Goal: Task Accomplishment & Management: Manage account settings

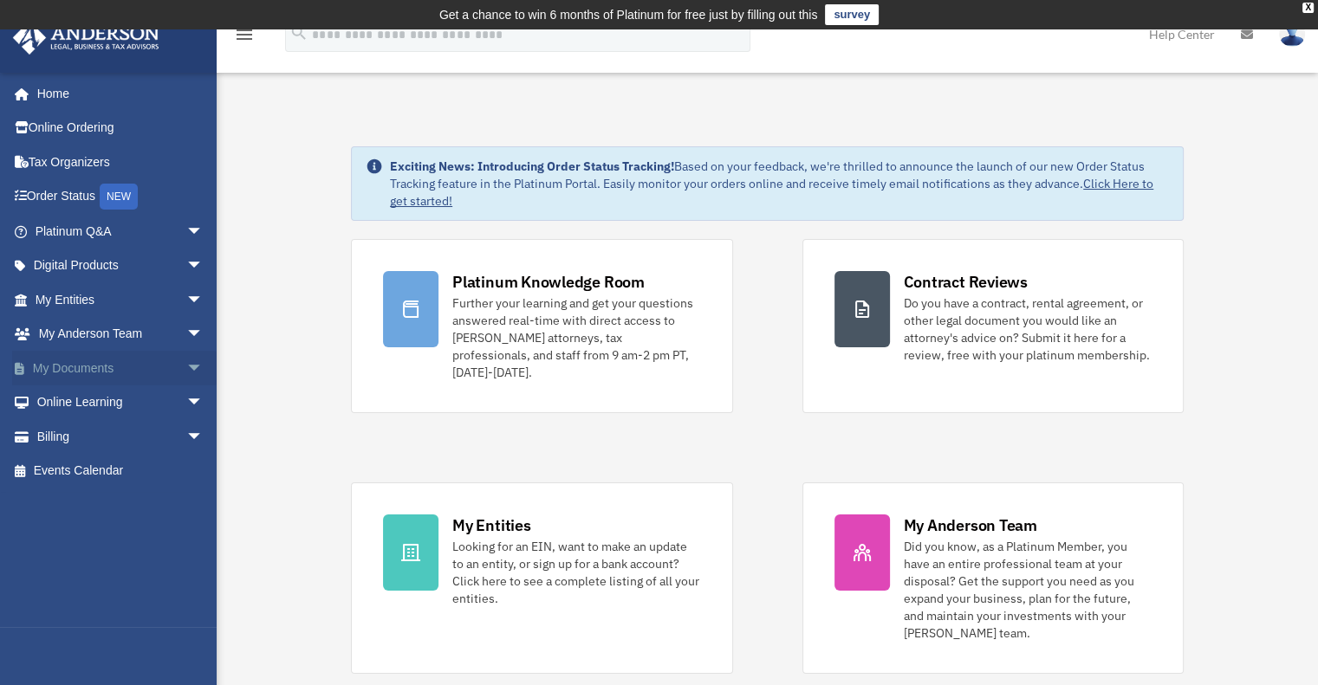
click at [64, 361] on link "My Documents arrow_drop_down" at bounding box center [121, 368] width 218 height 35
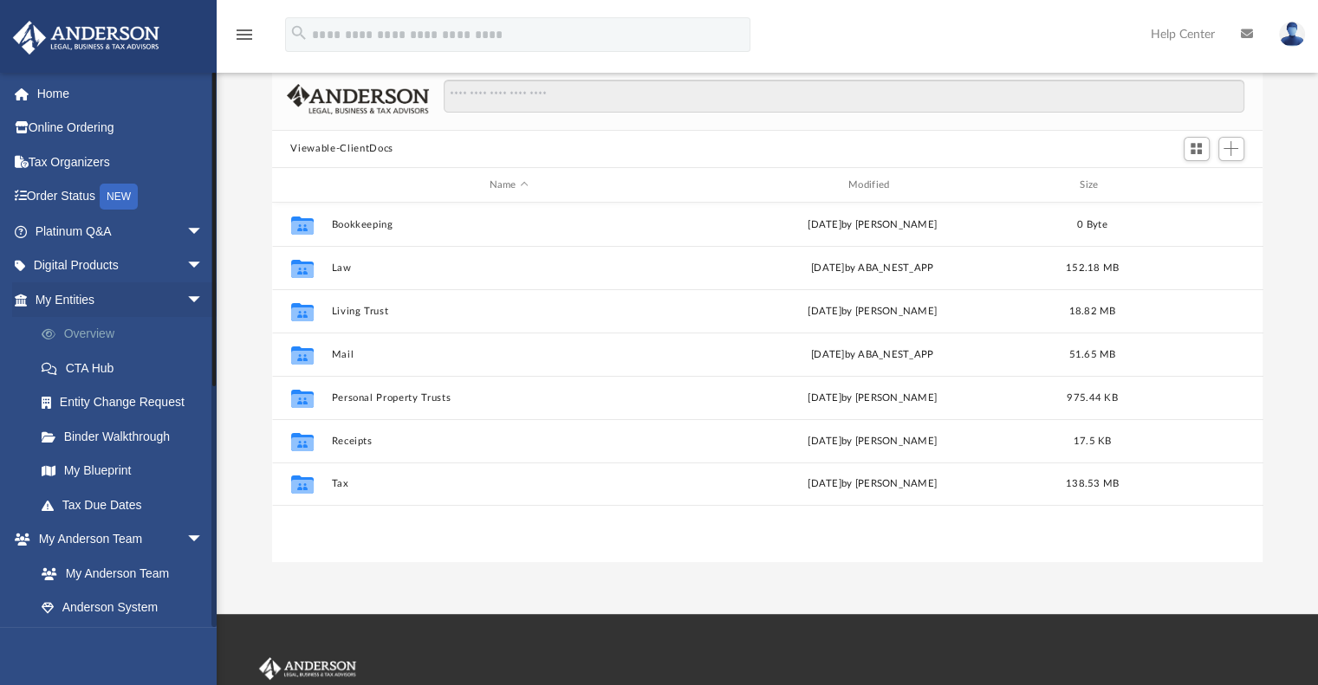
scroll to position [132, 0]
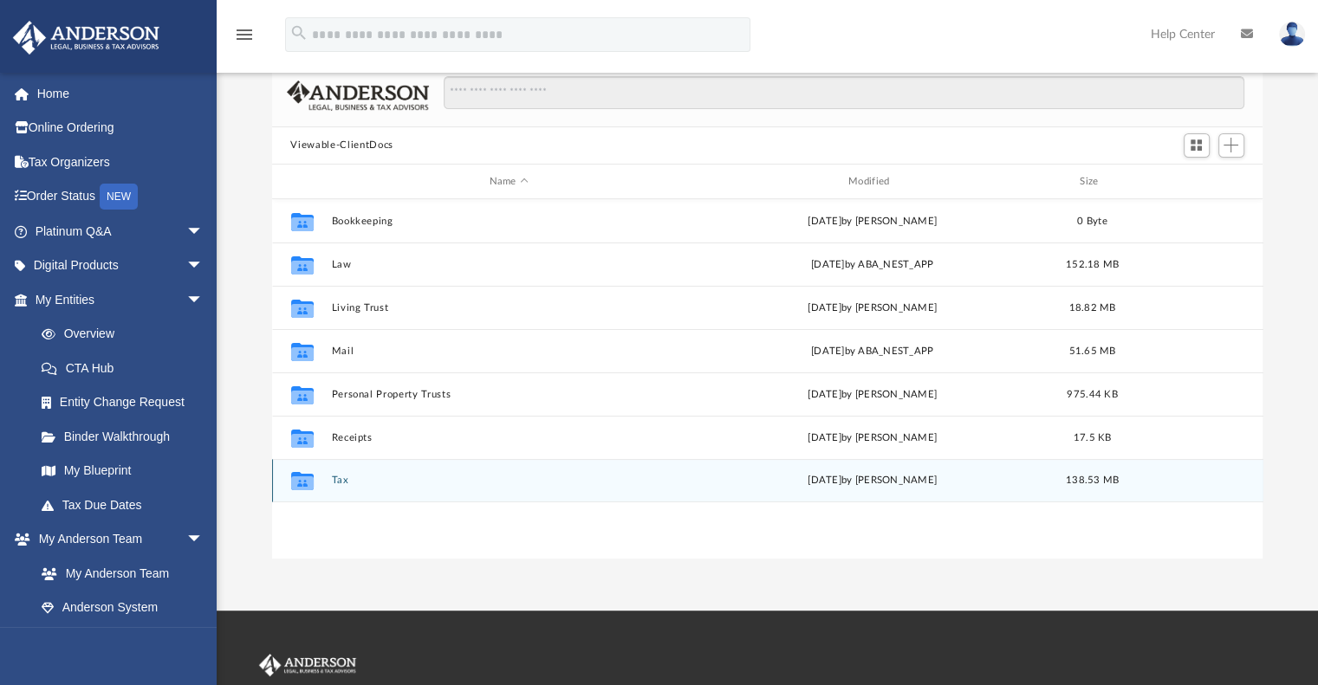
click at [341, 479] on button "Tax" at bounding box center [508, 481] width 355 height 11
click at [341, 479] on button "Personal Taxes" at bounding box center [508, 481] width 355 height 11
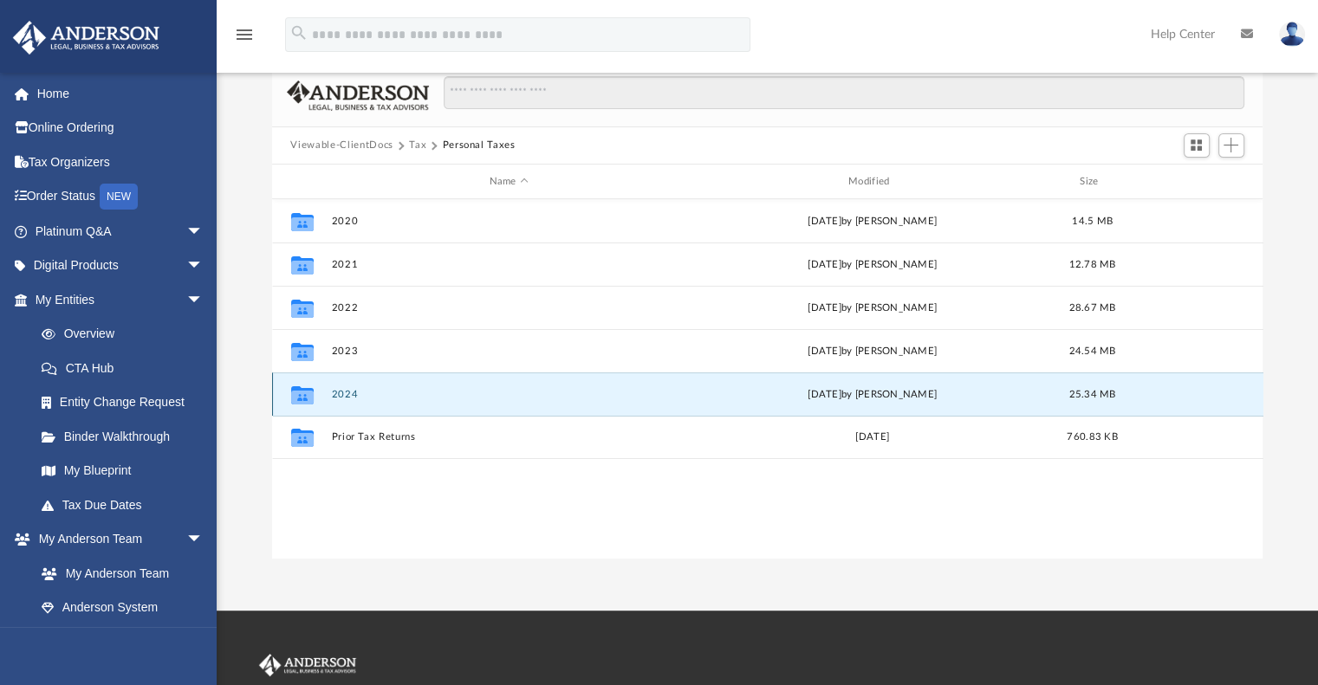
click at [346, 393] on button "2024" at bounding box center [508, 394] width 355 height 11
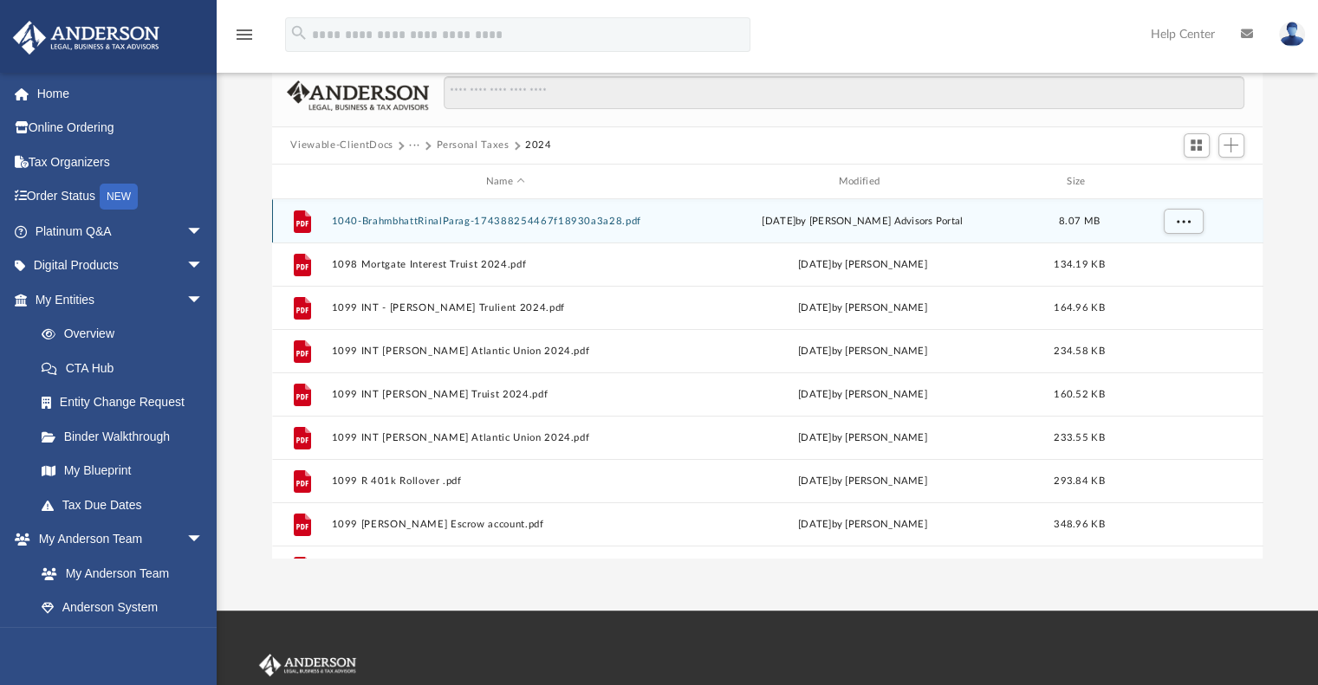
scroll to position [59, 0]
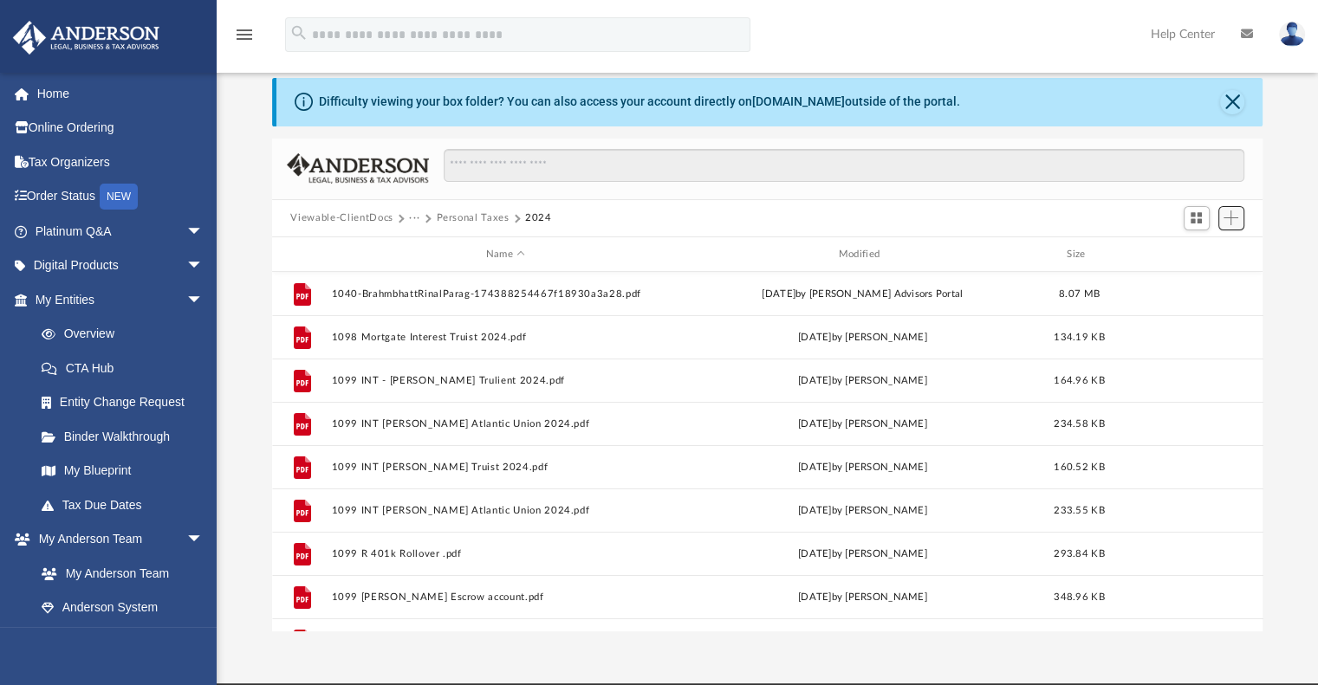
click at [1236, 221] on span "Add" at bounding box center [1231, 218] width 15 height 15
click at [1205, 250] on li "Upload" at bounding box center [1206, 253] width 55 height 18
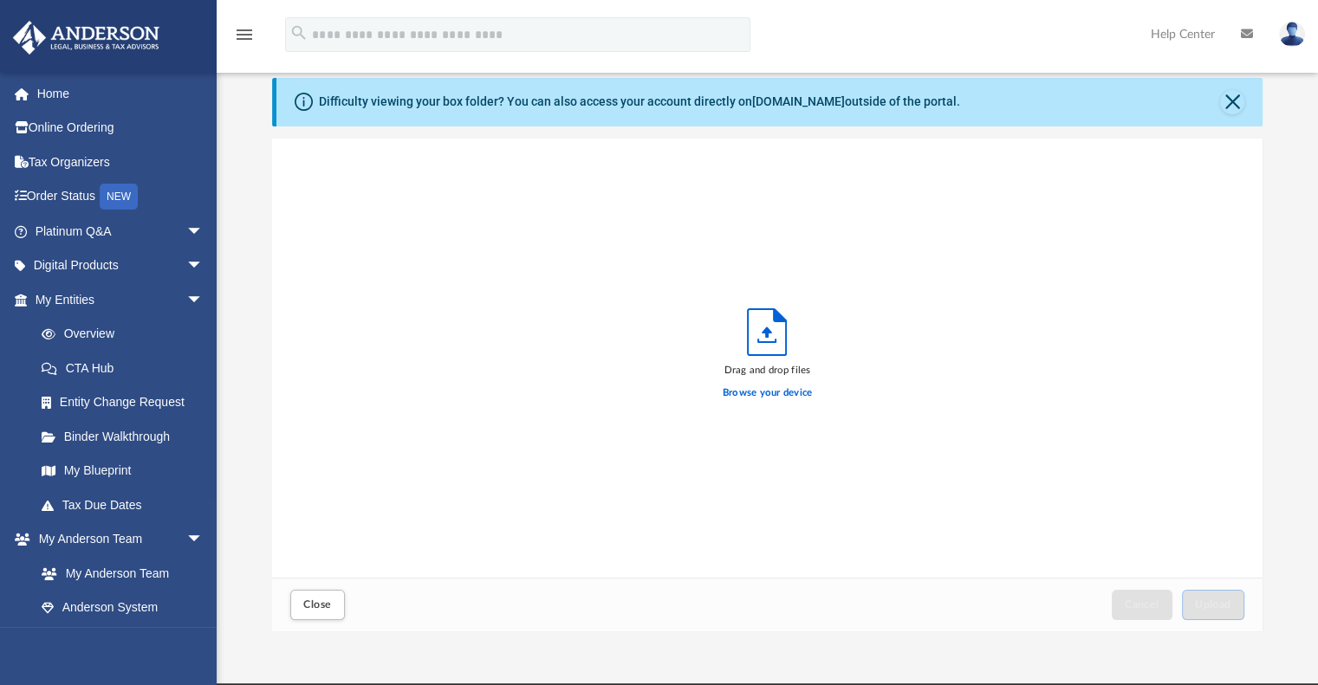
scroll to position [426, 977]
click at [799, 386] on label "Browse your device" at bounding box center [768, 394] width 90 height 16
click at [0, 0] on input "Browse your device" at bounding box center [0, 0] width 0 height 0
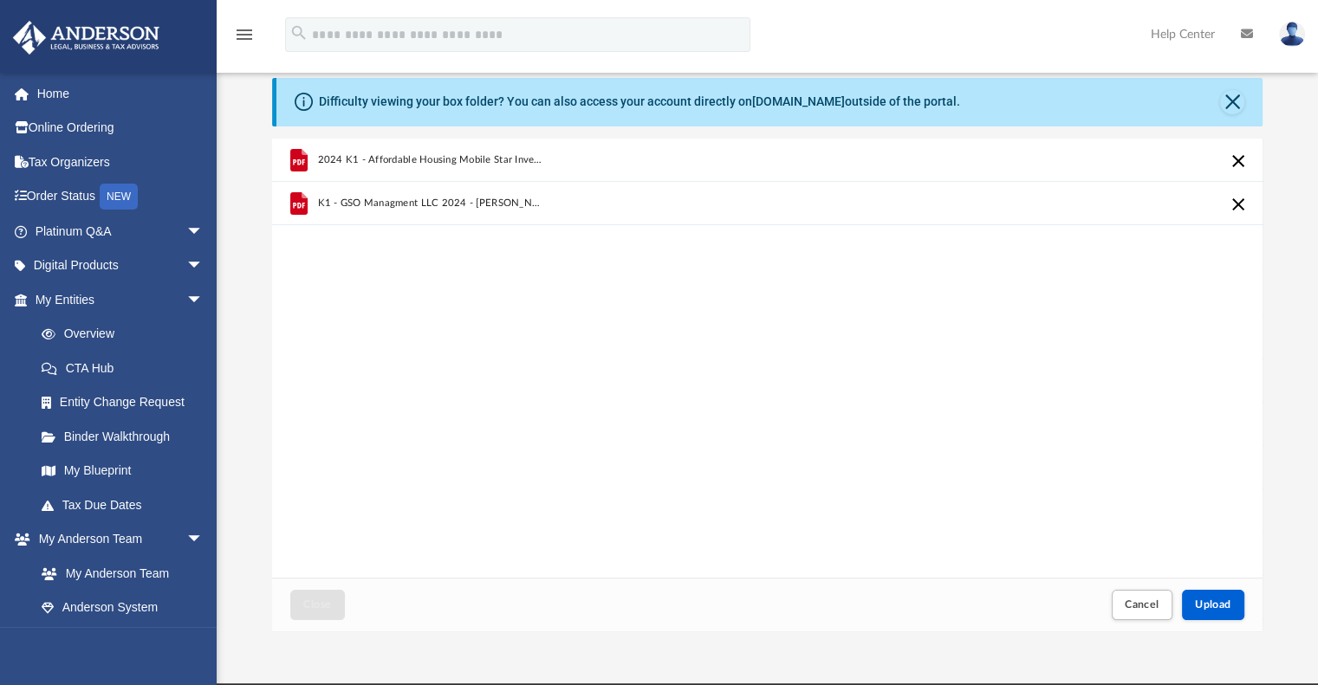
scroll to position [159, 0]
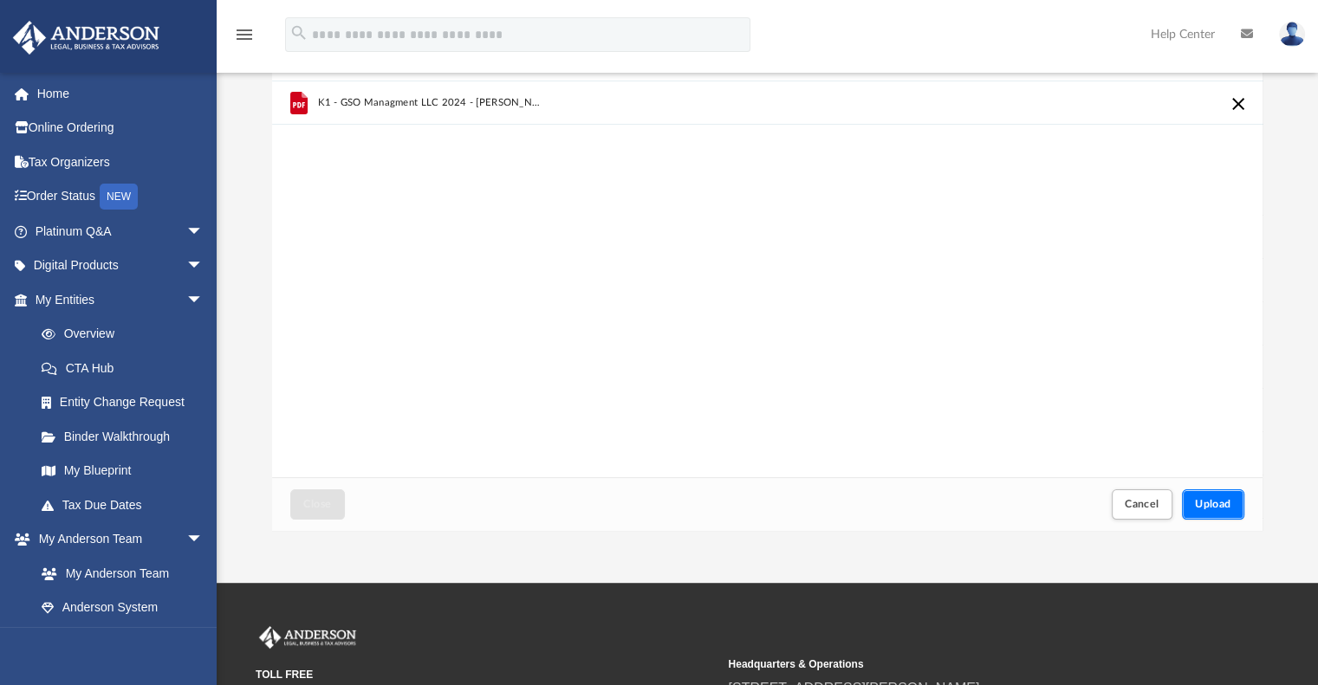
click at [1219, 506] on span "Upload" at bounding box center [1213, 504] width 36 height 10
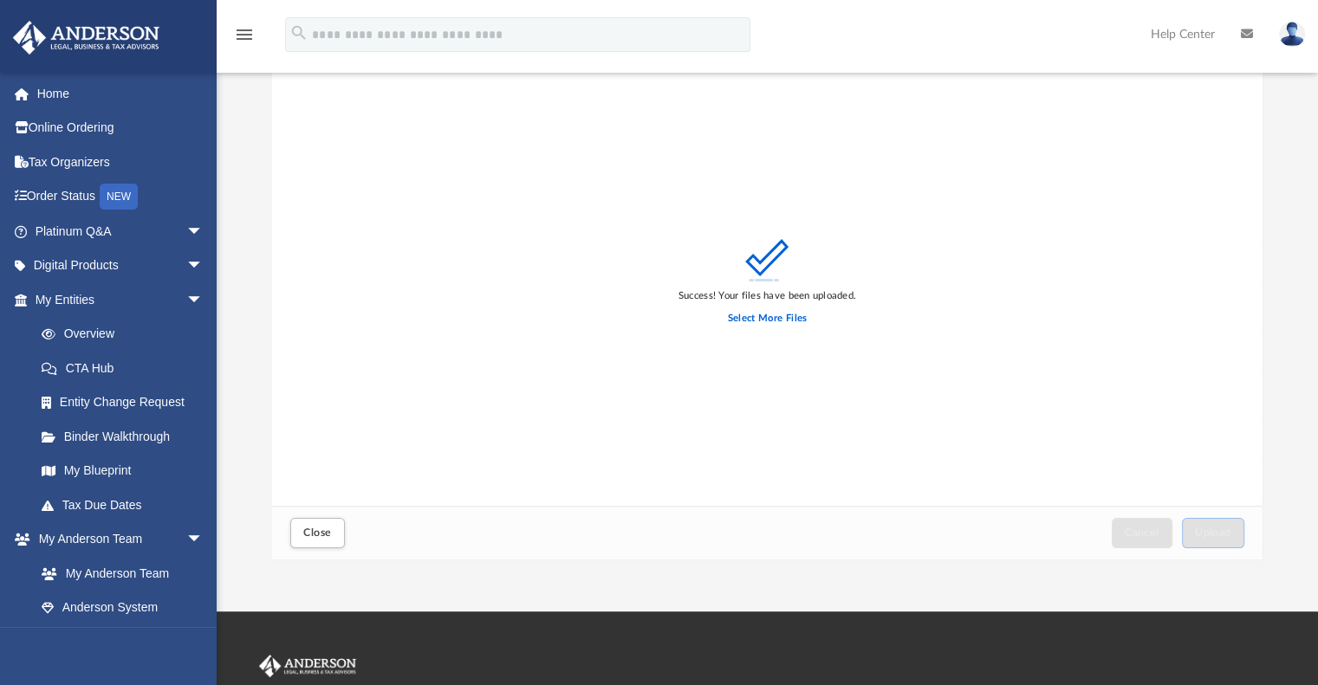
scroll to position [128, 0]
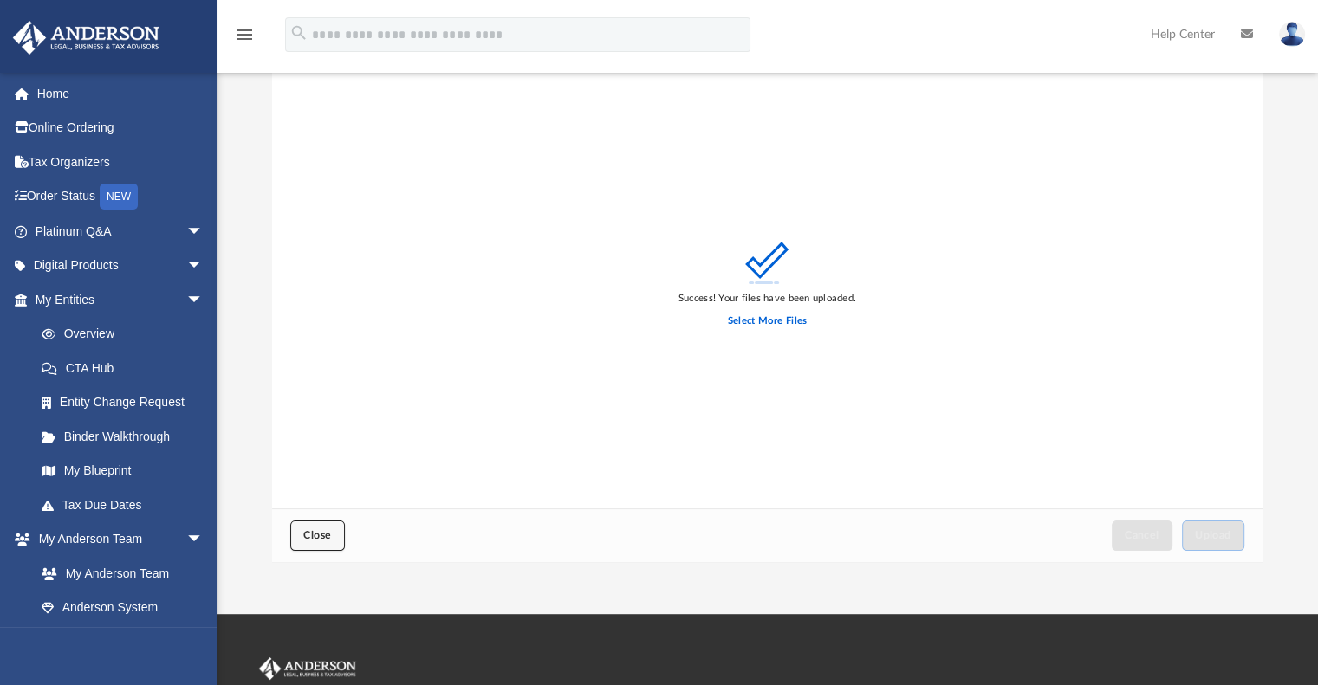
click at [309, 530] on span "Close" at bounding box center [317, 535] width 28 height 10
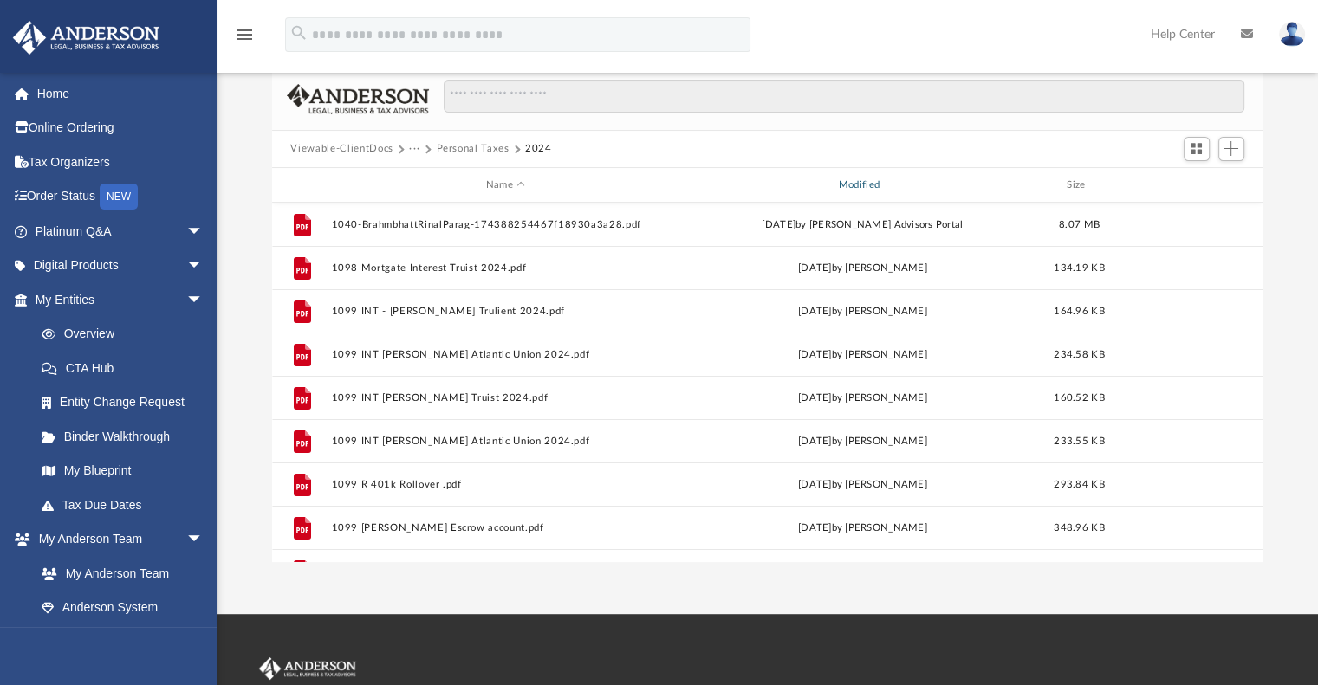
click at [850, 183] on div "Modified" at bounding box center [861, 186] width 349 height 16
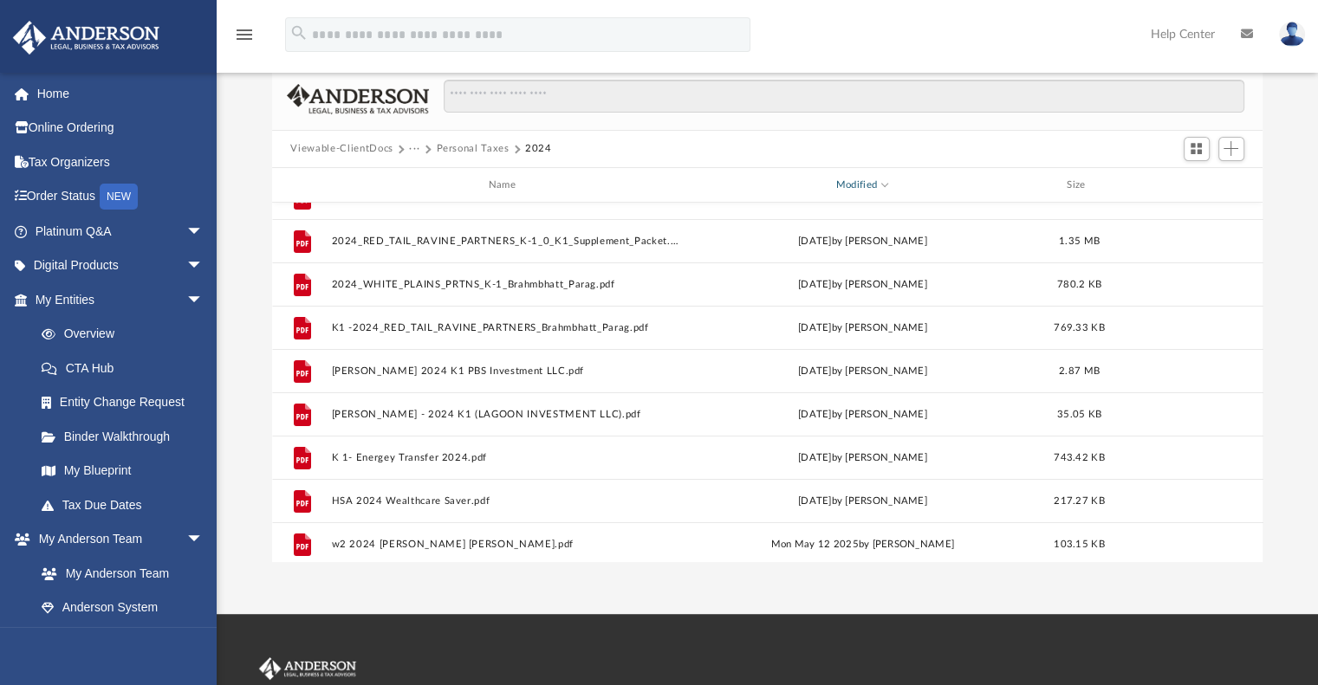
scroll to position [288, 0]
